Goal: Task Accomplishment & Management: Use online tool/utility

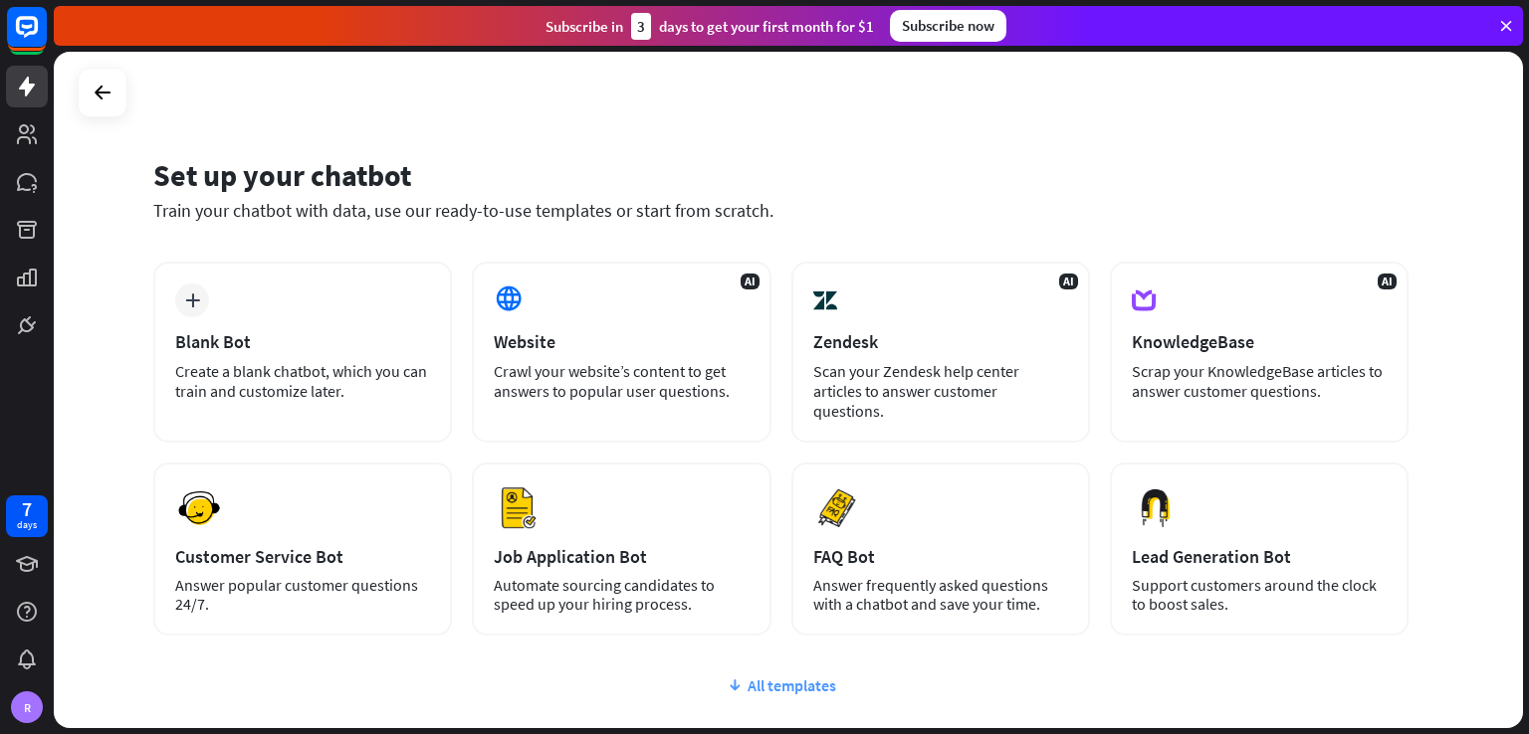
click at [771, 676] on div "All templates" at bounding box center [780, 686] width 1255 height 20
drag, startPoint x: 1528, startPoint y: 301, endPoint x: 1527, endPoint y: 341, distance: 40.8
click at [1527, 341] on div "Set up your chatbot Train your chatbot with data, use our ready-to-use template…" at bounding box center [791, 393] width 1475 height 683
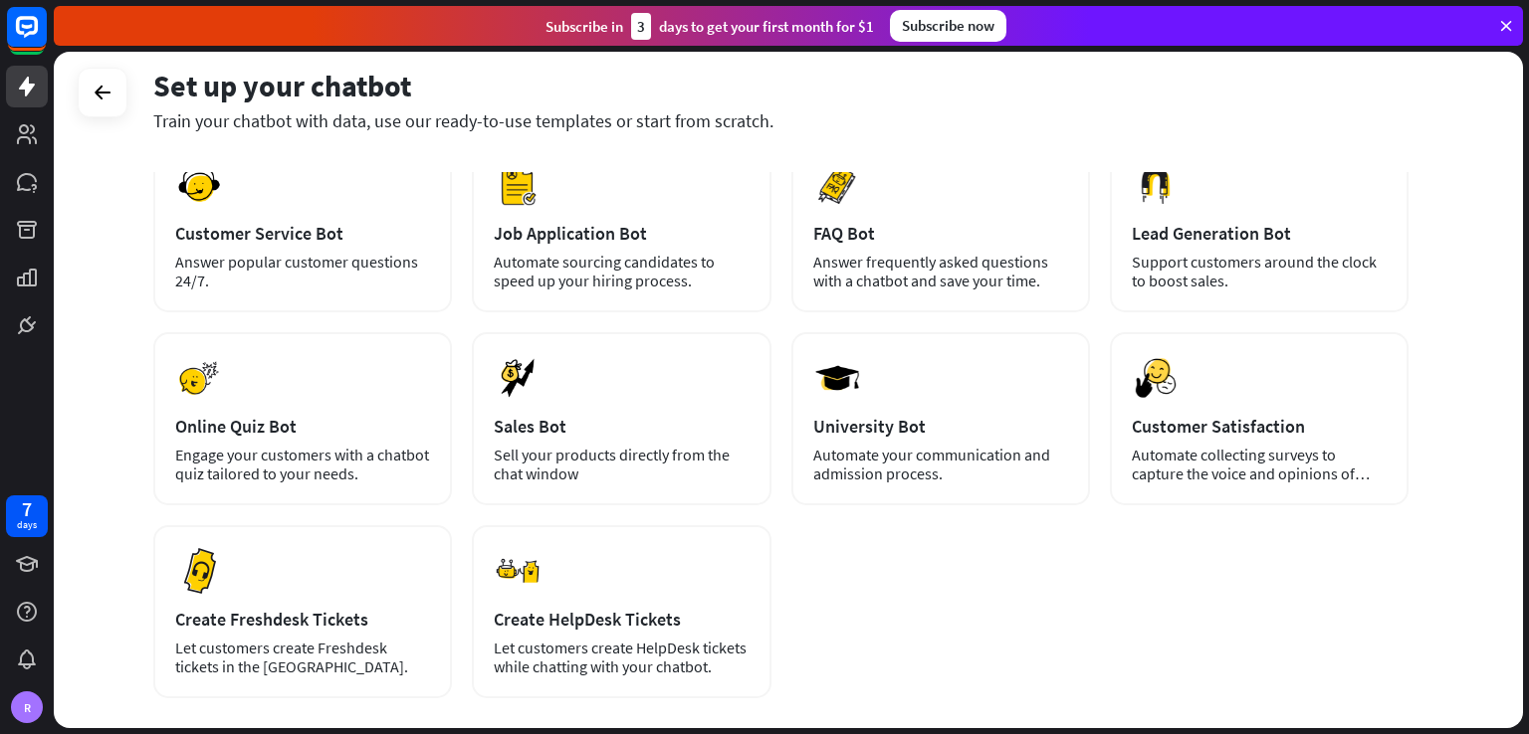
scroll to position [324, 0]
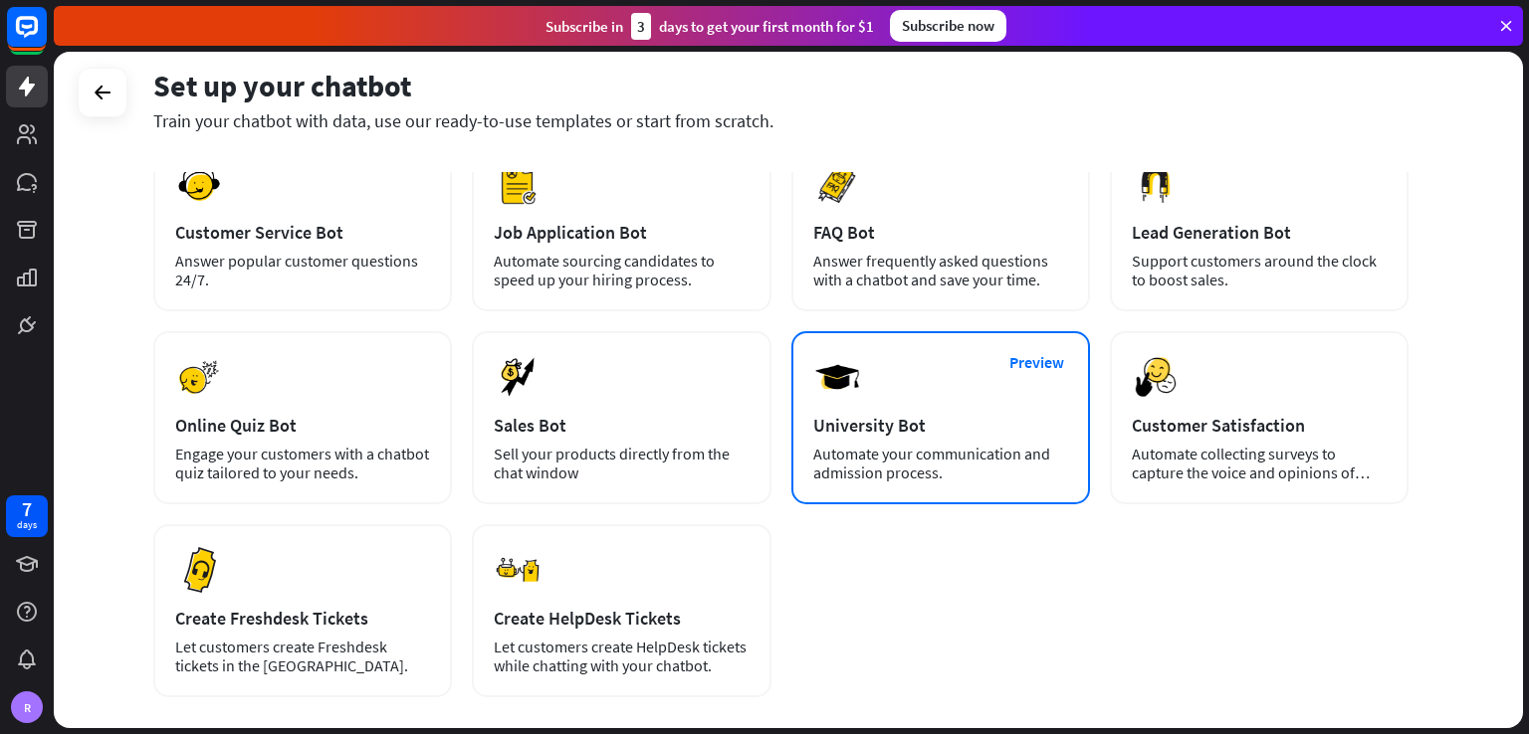
click at [832, 357] on img at bounding box center [837, 377] width 48 height 48
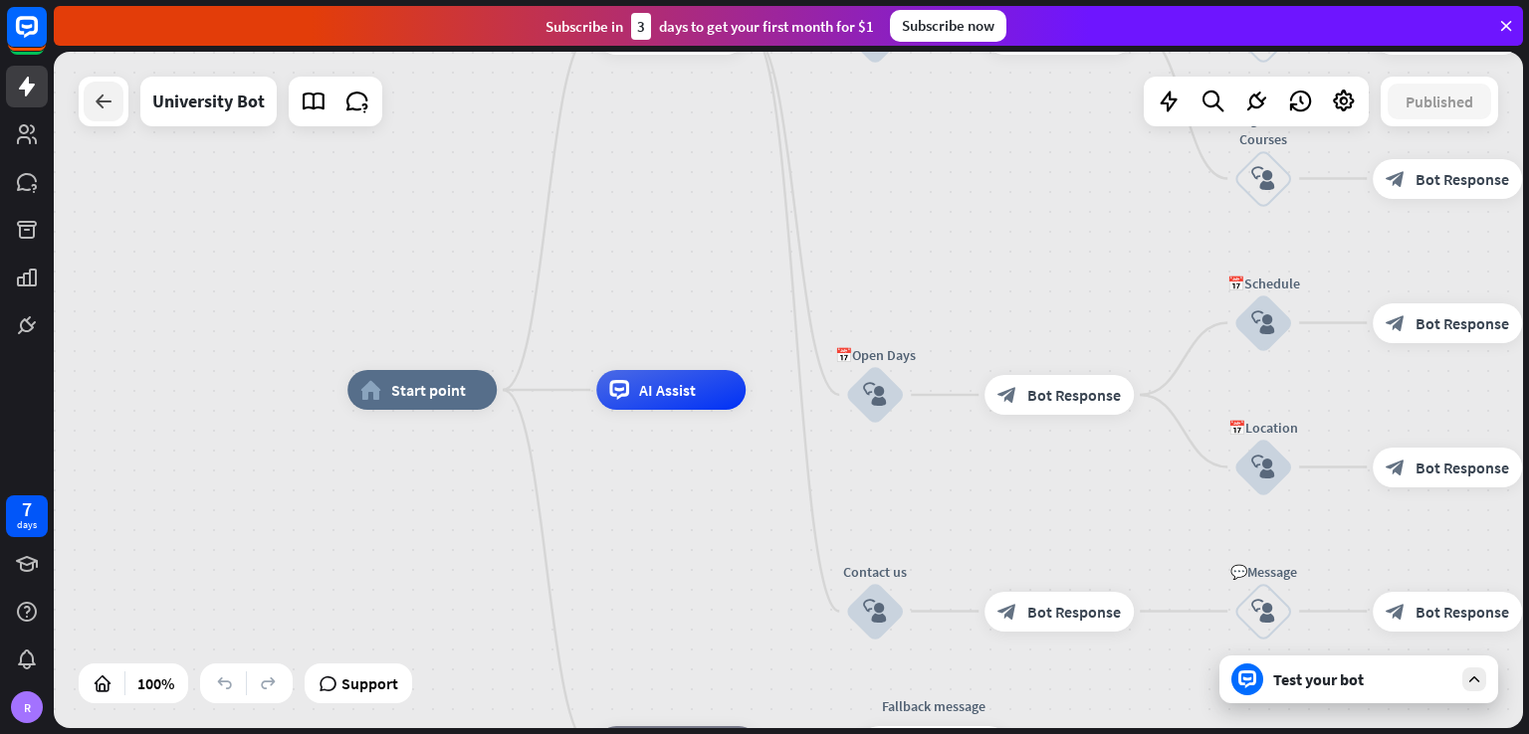
click at [113, 115] on div at bounding box center [104, 102] width 40 height 40
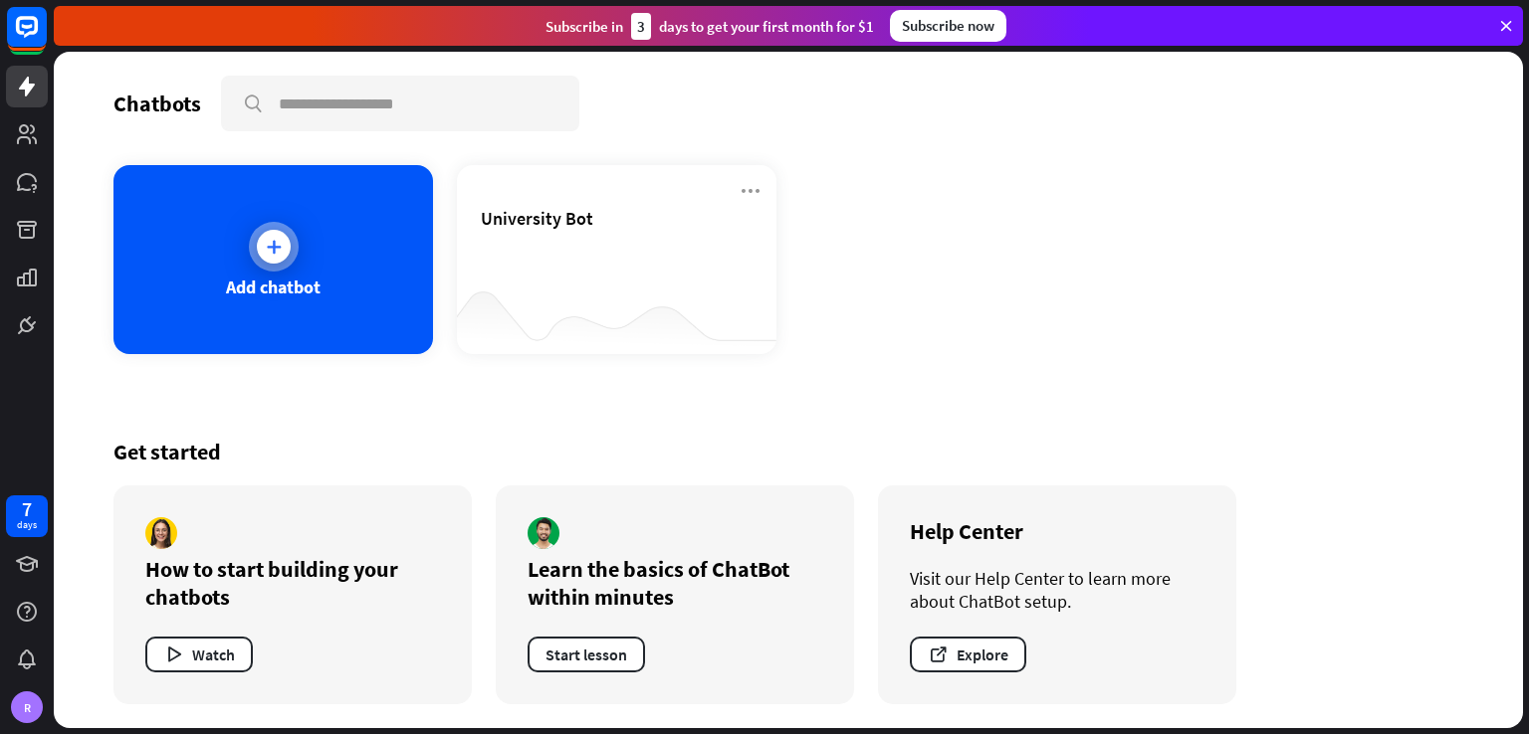
click at [264, 244] on icon at bounding box center [274, 247] width 20 height 20
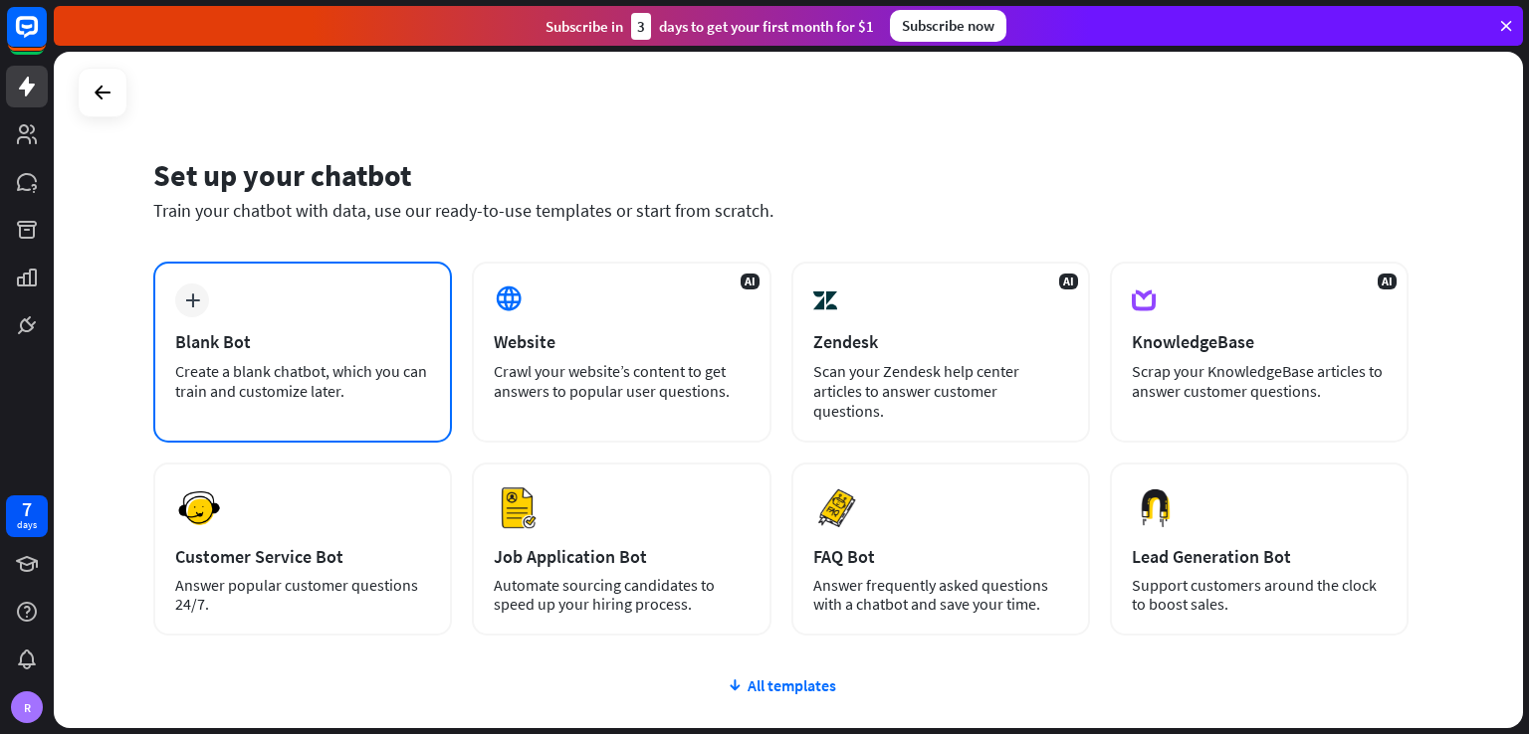
click at [242, 311] on div "plus Blank Bot Create a blank chatbot, which you can train and customize later." at bounding box center [302, 352] width 299 height 181
